Goal: Information Seeking & Learning: Learn about a topic

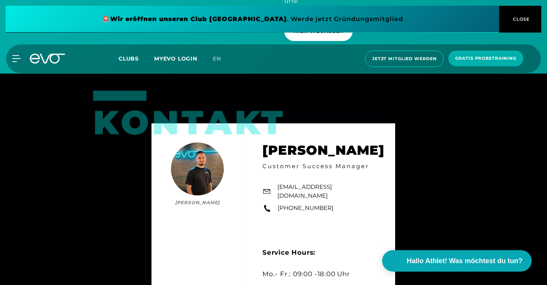
scroll to position [2180, 0]
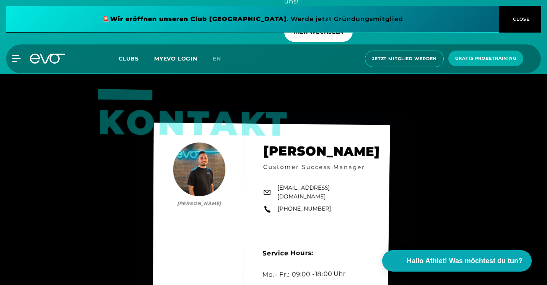
click at [208, 125] on div "kontakt [PERSON_NAME] [PERSON_NAME] Customer Success Manager [EMAIL_ADDRESS][DO…" at bounding box center [271, 216] width 237 height 188
drag, startPoint x: 216, startPoint y: 125, endPoint x: 184, endPoint y: 144, distance: 37.5
click at [184, 144] on div "kontakt [PERSON_NAME] [PERSON_NAME] Customer Success Manager [EMAIL_ADDRESS][DO…" at bounding box center [272, 216] width 238 height 188
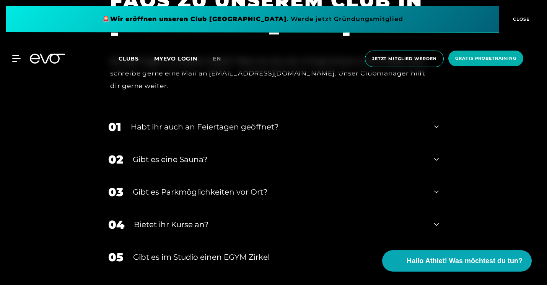
scroll to position [2570, 0]
click at [234, 121] on div "Habt ihr auch an Feiertagen geöffnet?" at bounding box center [278, 126] width 294 height 11
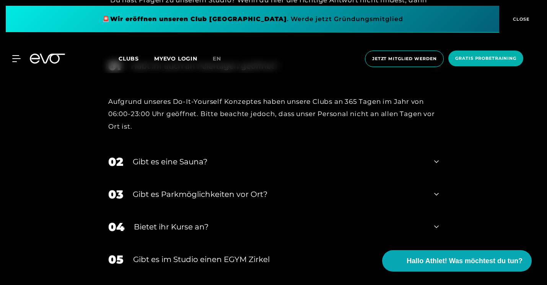
scroll to position [2646, 0]
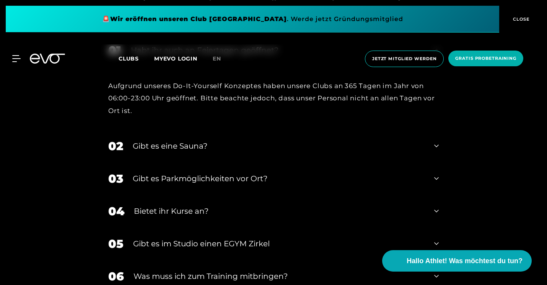
click at [181, 140] on div "Gibt es eine Sauna?" at bounding box center [279, 145] width 292 height 11
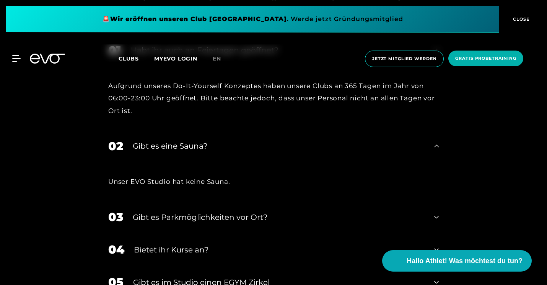
click at [181, 140] on div "Gibt es eine Sauna?" at bounding box center [279, 145] width 292 height 11
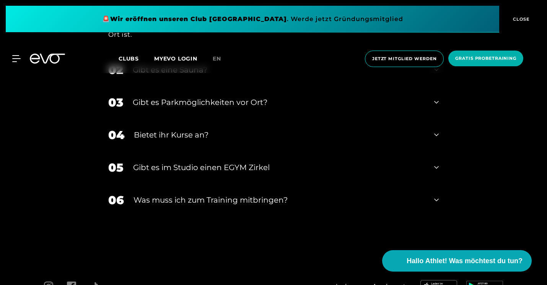
scroll to position [2723, 0]
click at [182, 194] on div "Was muss ich zum Training mitbringen?" at bounding box center [278, 199] width 291 height 11
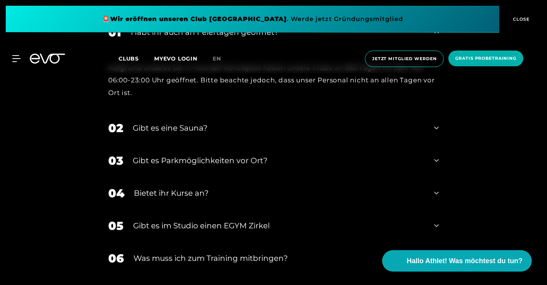
scroll to position [2658, 0]
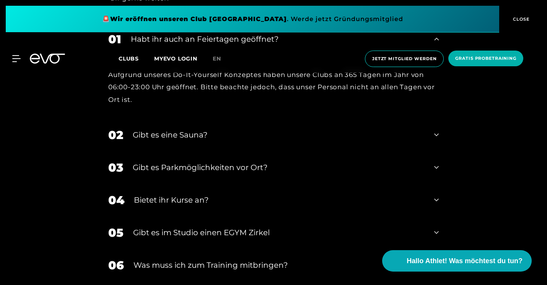
click at [524, 17] on span "CLOSE" at bounding box center [520, 19] width 19 height 7
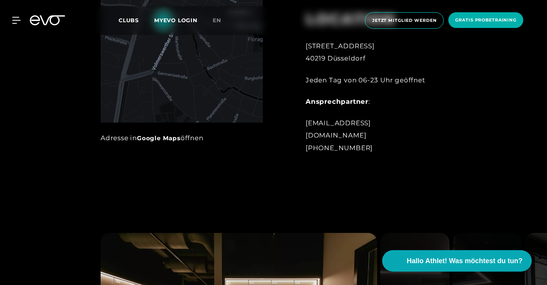
scroll to position [497, 0]
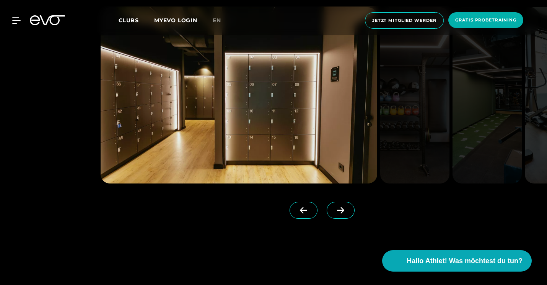
scroll to position [650, 0]
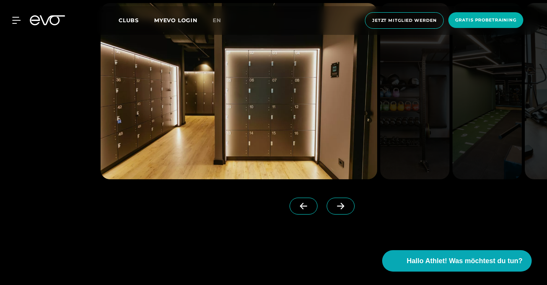
click at [336, 206] on span at bounding box center [341, 205] width 28 height 17
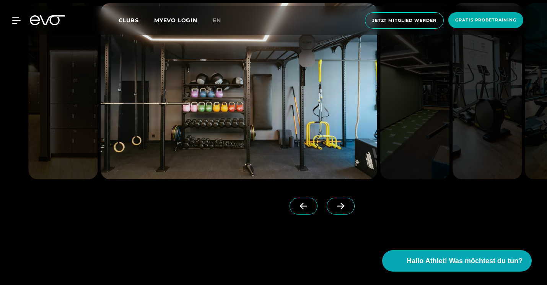
click at [336, 206] on span at bounding box center [341, 205] width 28 height 17
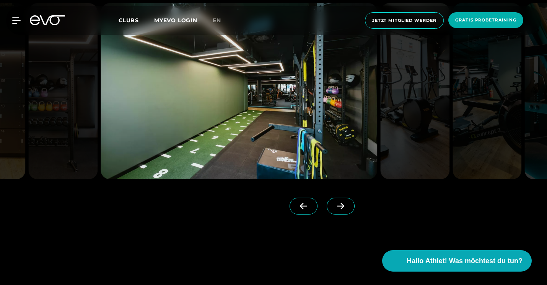
click at [336, 206] on span at bounding box center [341, 205] width 28 height 17
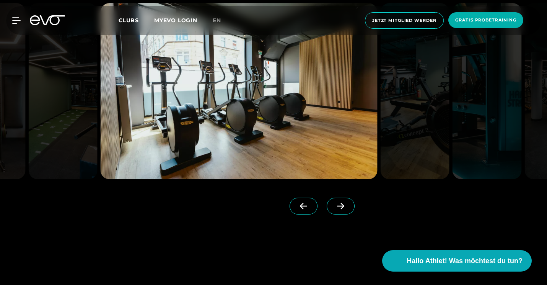
click at [336, 206] on span at bounding box center [341, 205] width 28 height 17
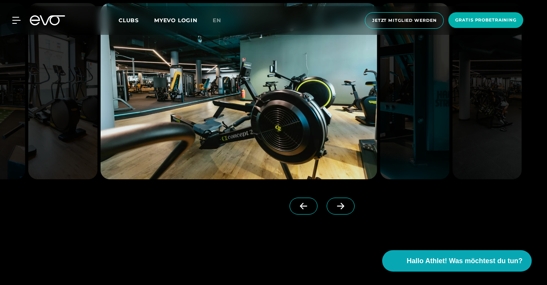
click at [336, 206] on span at bounding box center [341, 205] width 28 height 17
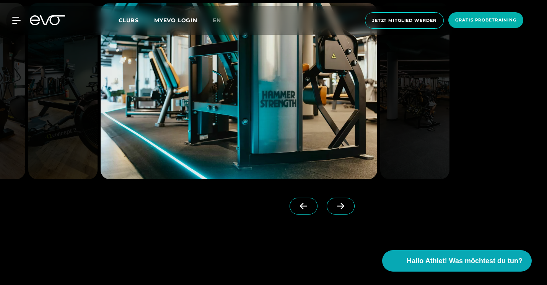
click at [336, 206] on span at bounding box center [341, 205] width 28 height 17
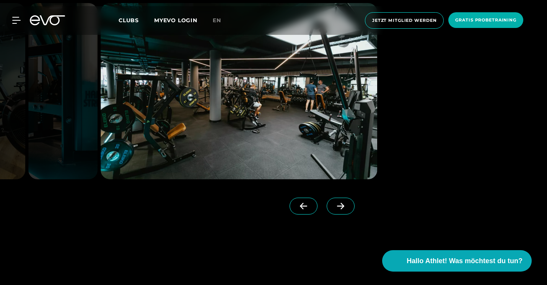
click at [336, 206] on span at bounding box center [341, 205] width 28 height 17
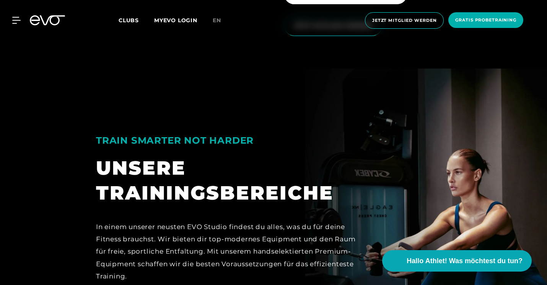
scroll to position [1300, 0]
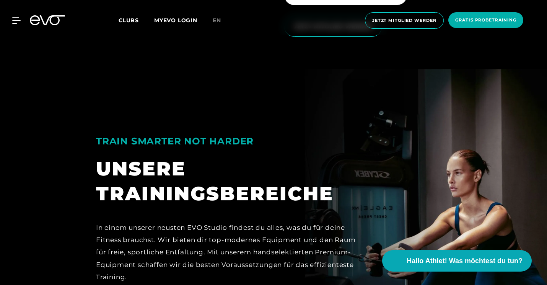
click at [127, 18] on span "Clubs" at bounding box center [129, 20] width 20 height 7
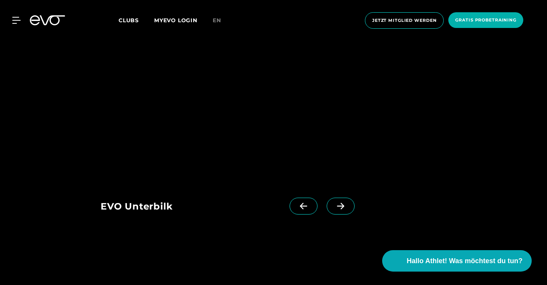
scroll to position [1492, 0]
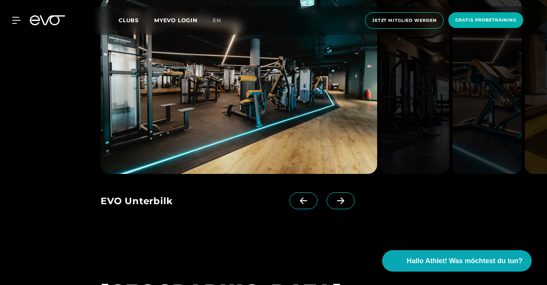
click at [333, 192] on span at bounding box center [341, 200] width 28 height 17
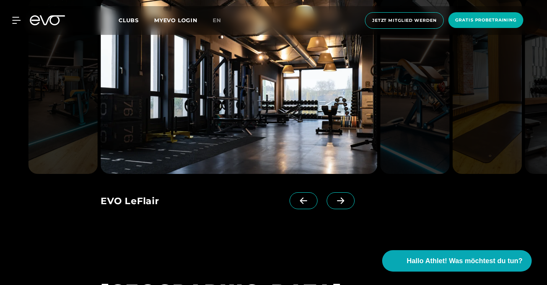
click at [291, 192] on span at bounding box center [304, 200] width 28 height 17
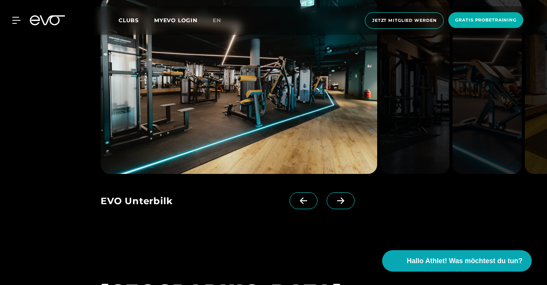
click at [327, 192] on span at bounding box center [341, 200] width 28 height 17
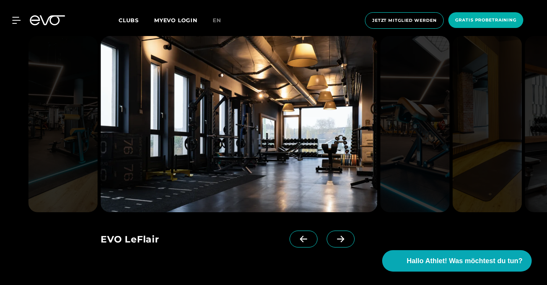
scroll to position [1453, 0]
click at [334, 235] on icon at bounding box center [340, 238] width 13 height 7
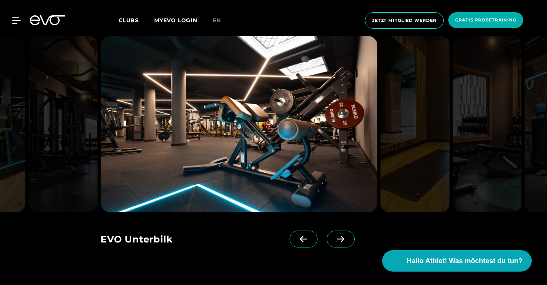
click at [327, 230] on span at bounding box center [341, 238] width 28 height 17
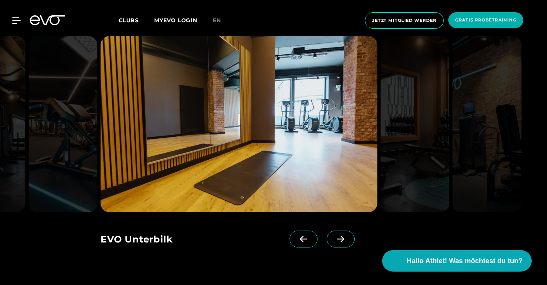
click at [327, 230] on span at bounding box center [341, 238] width 28 height 17
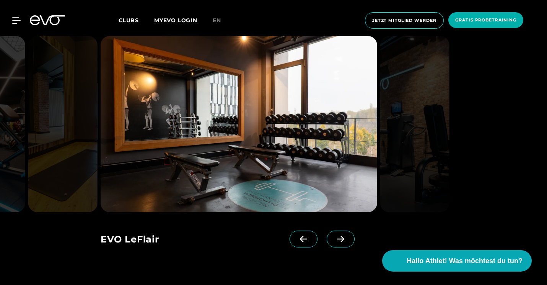
click at [327, 230] on span at bounding box center [341, 238] width 28 height 17
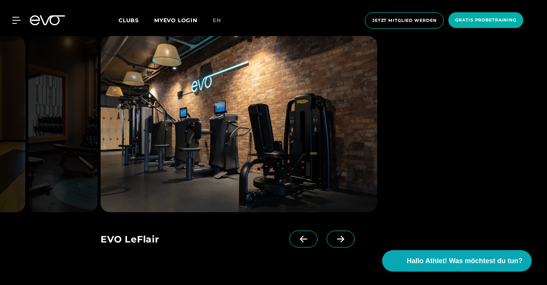
click at [327, 230] on span at bounding box center [341, 238] width 28 height 17
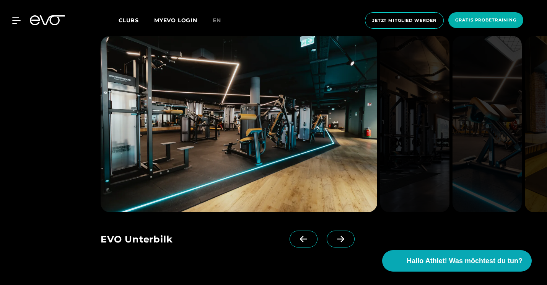
click at [334, 230] on span at bounding box center [341, 238] width 28 height 17
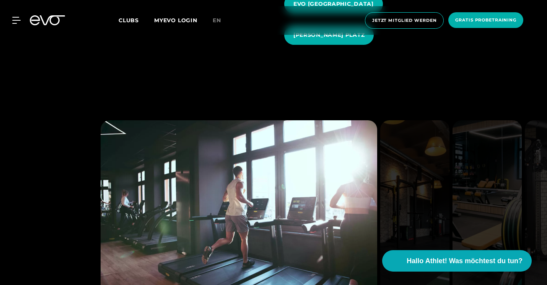
scroll to position [918, 0]
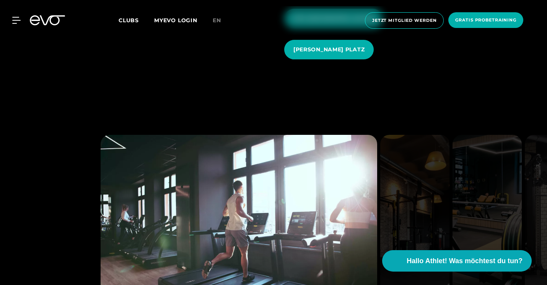
click at [14, 20] on icon at bounding box center [16, 20] width 8 height 7
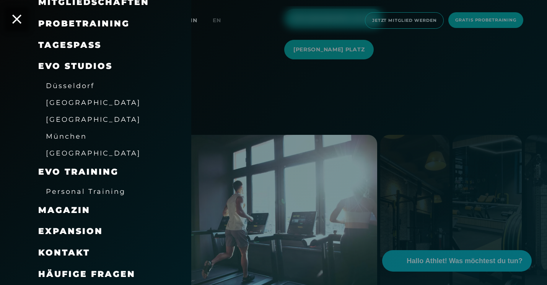
scroll to position [90, 0]
click at [73, 85] on span "Düsseldorf" at bounding box center [70, 85] width 49 height 8
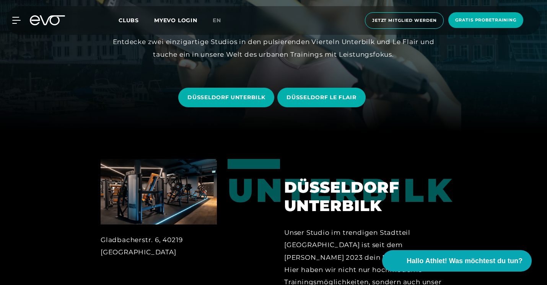
scroll to position [153, 0]
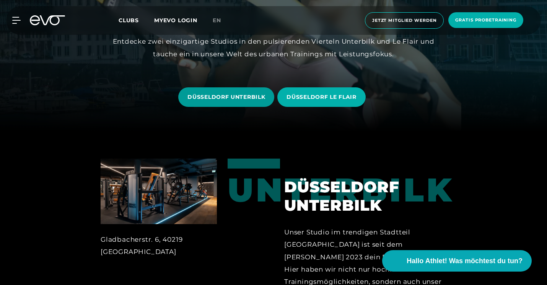
click at [226, 100] on span "DÜSSELDORF UNTERBILK" at bounding box center [226, 97] width 78 height 8
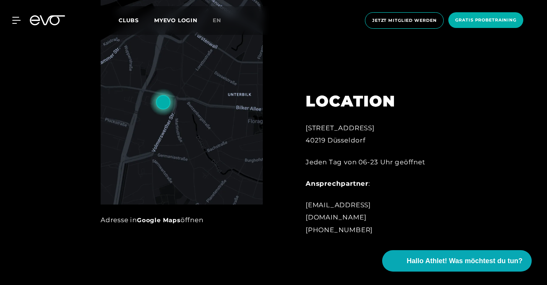
scroll to position [344, 0]
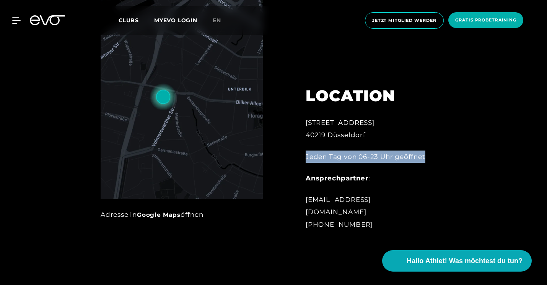
drag, startPoint x: 306, startPoint y: 171, endPoint x: 456, endPoint y: 168, distance: 149.6
click at [456, 168] on div "LOCATION [STREET_ADDRESS] Jeden Tag von 06-23 Uhr geöffnet Ansprechpartner : [E…" at bounding box center [365, 103] width 184 height 272
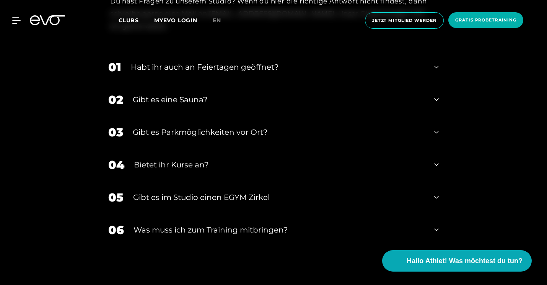
scroll to position [2685, 0]
